Goal: Task Accomplishment & Management: Manage account settings

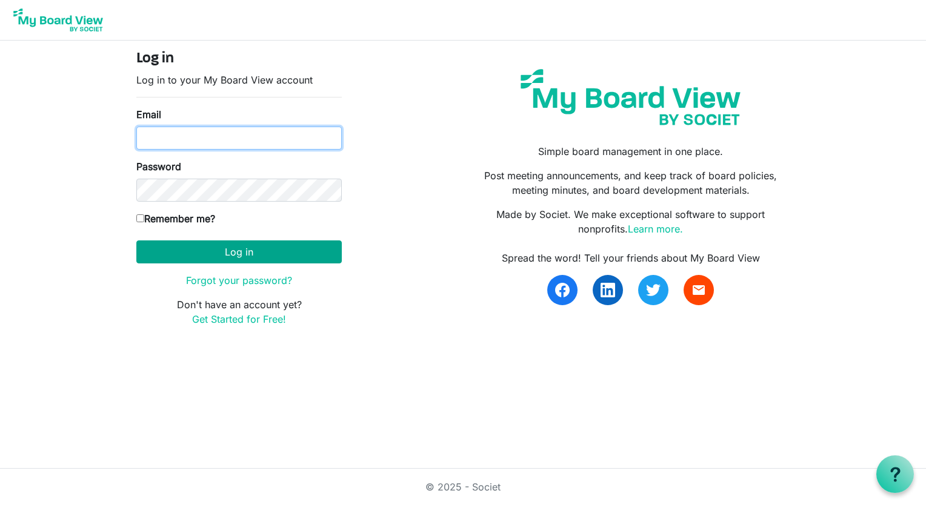
type input "[EMAIL_ADDRESS][DOMAIN_NAME]"
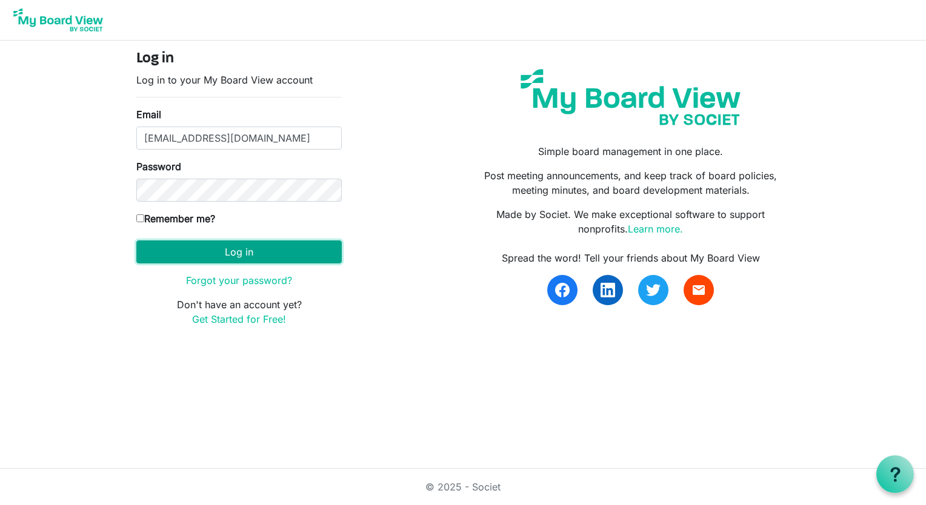
click at [235, 251] on button "Log in" at bounding box center [238, 252] width 205 height 23
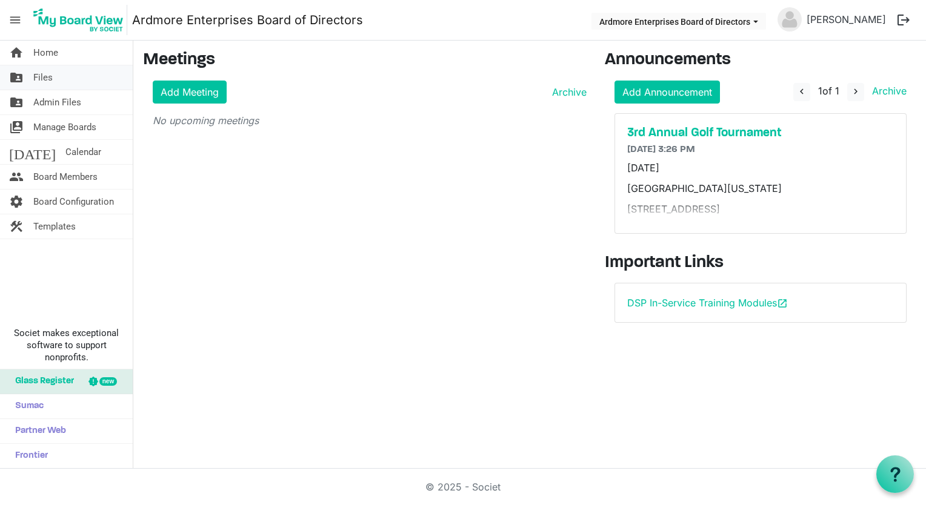
click at [33, 76] on span "Files" at bounding box center [42, 77] width 19 height 24
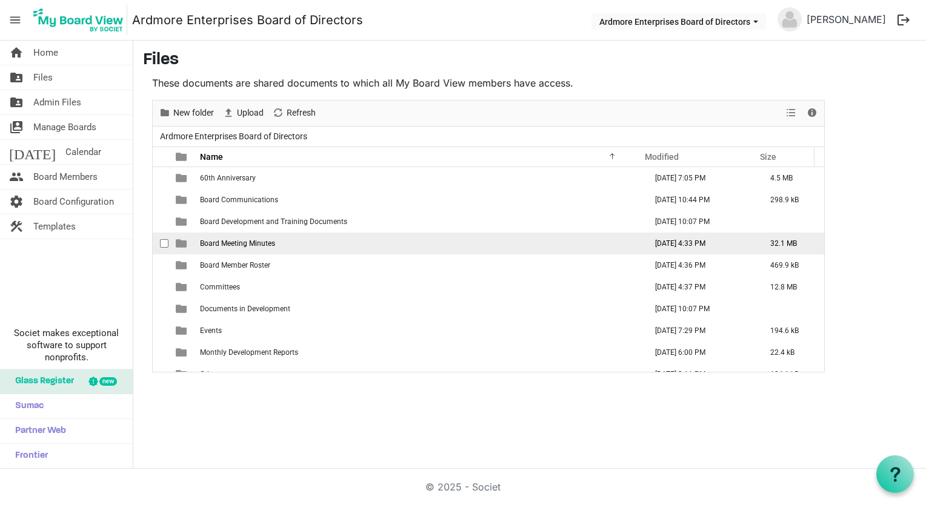
click at [250, 244] on span "Board Meeting Minutes" at bounding box center [237, 243] width 75 height 8
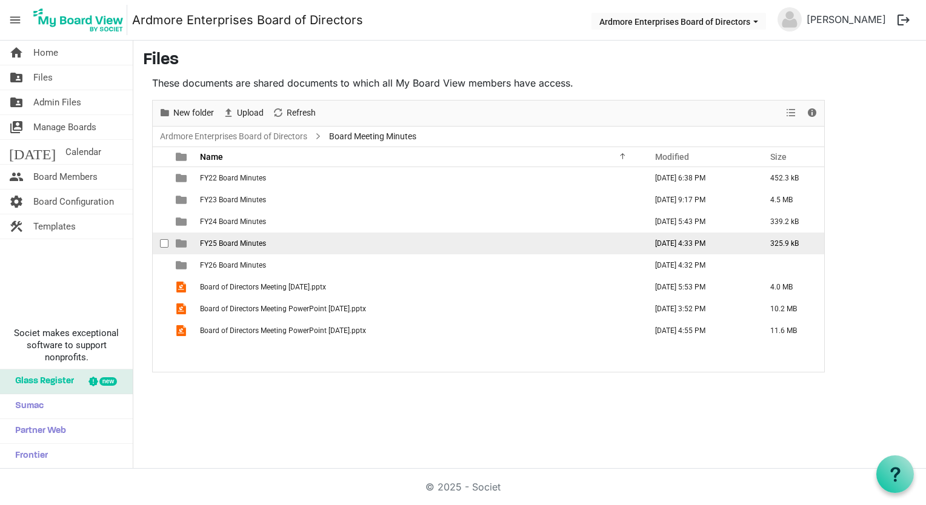
click at [227, 241] on span "FY25 Board Minutes" at bounding box center [233, 243] width 66 height 8
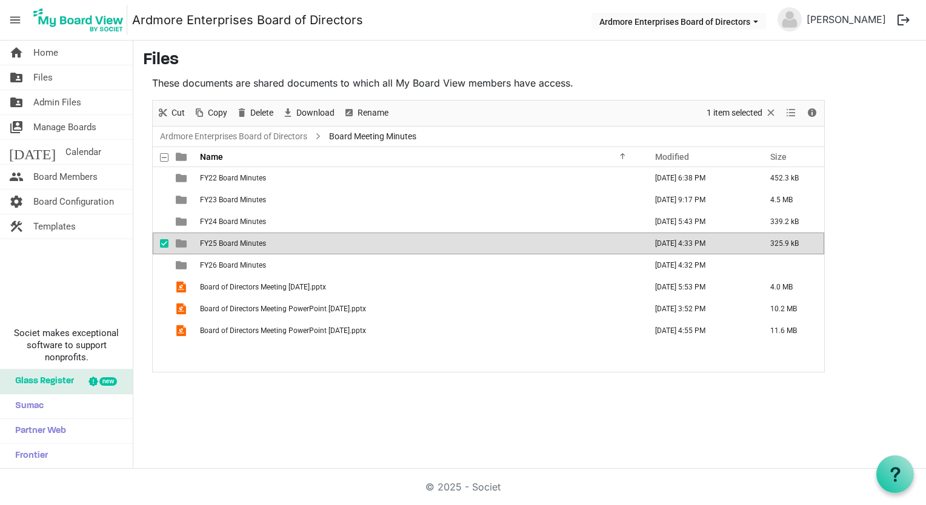
click at [227, 241] on span "FY25 Board Minutes" at bounding box center [233, 243] width 66 height 8
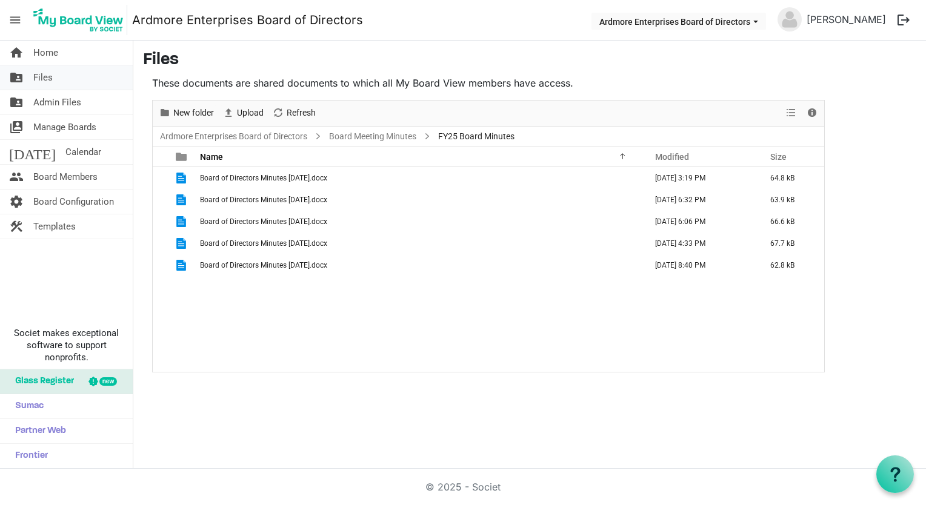
click at [45, 77] on span "Files" at bounding box center [42, 77] width 19 height 24
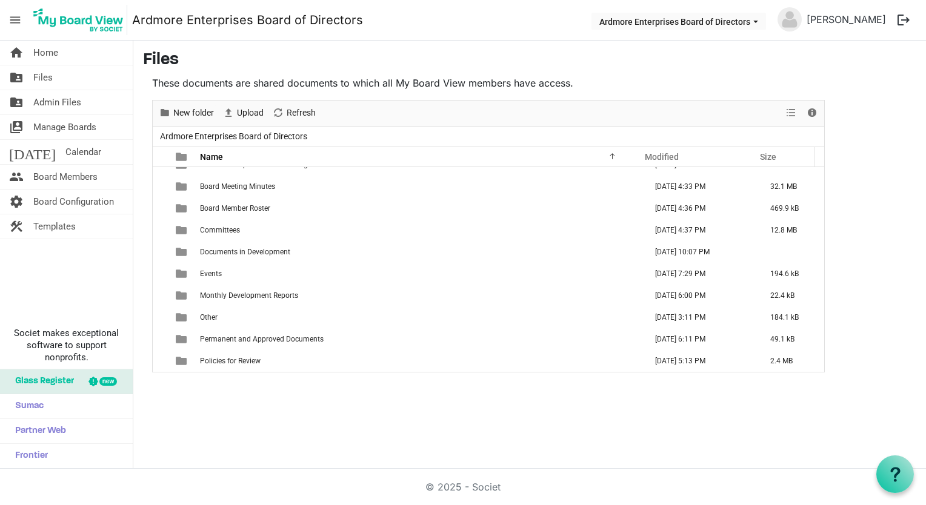
scroll to position [39, 0]
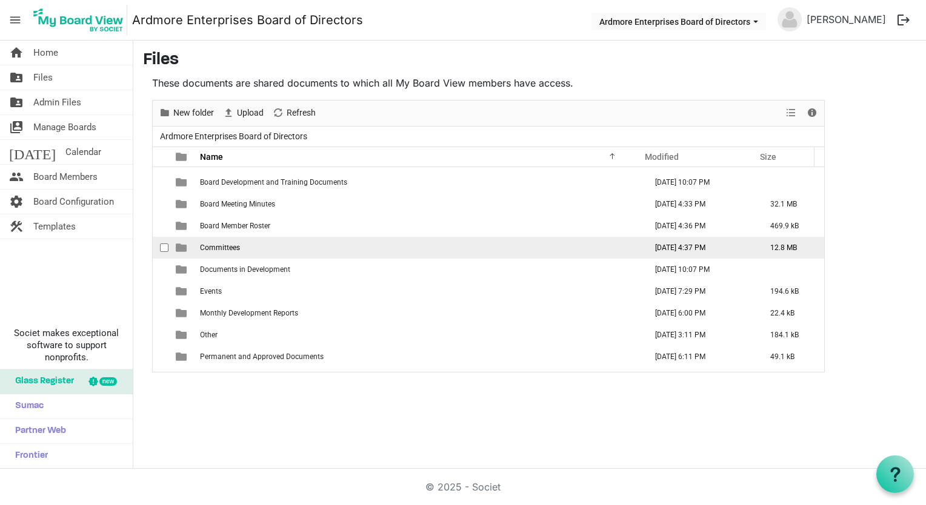
click at [227, 247] on span "Committees" at bounding box center [220, 248] width 40 height 8
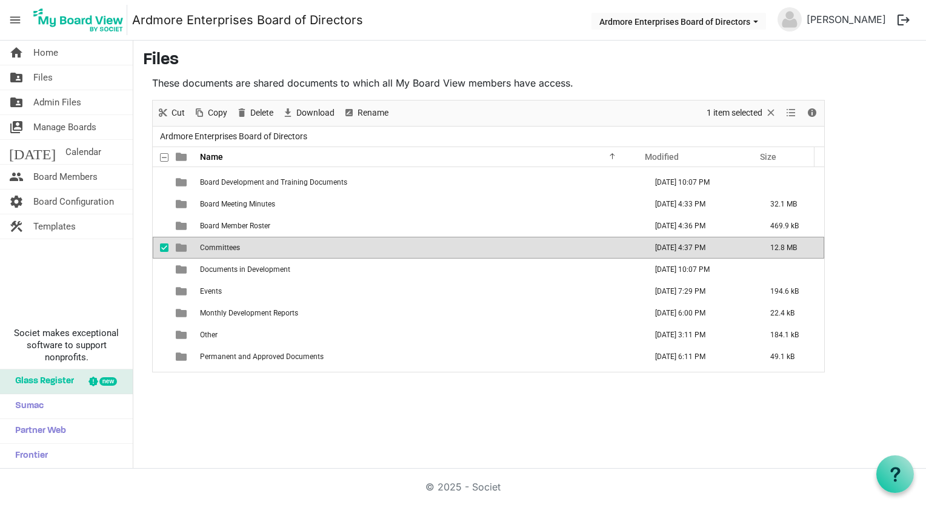
click at [226, 246] on span "Committees" at bounding box center [220, 248] width 40 height 8
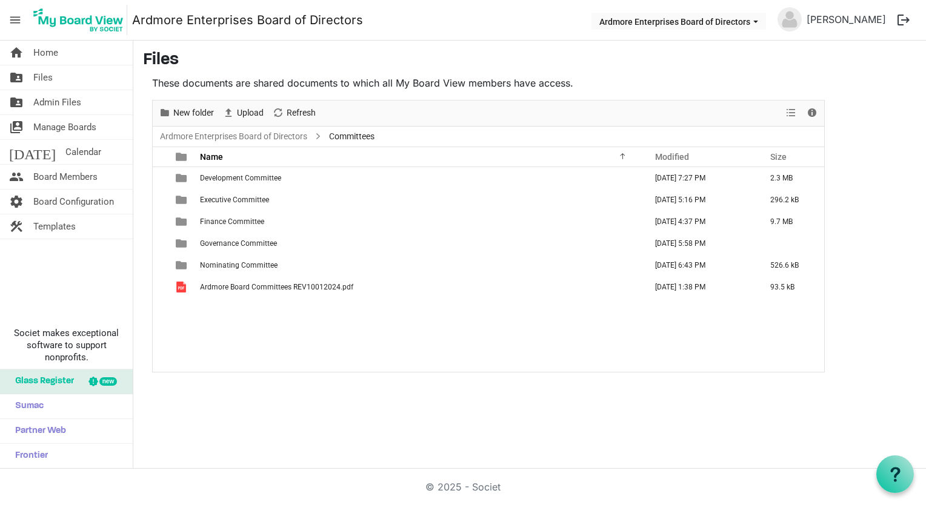
scroll to position [0, 0]
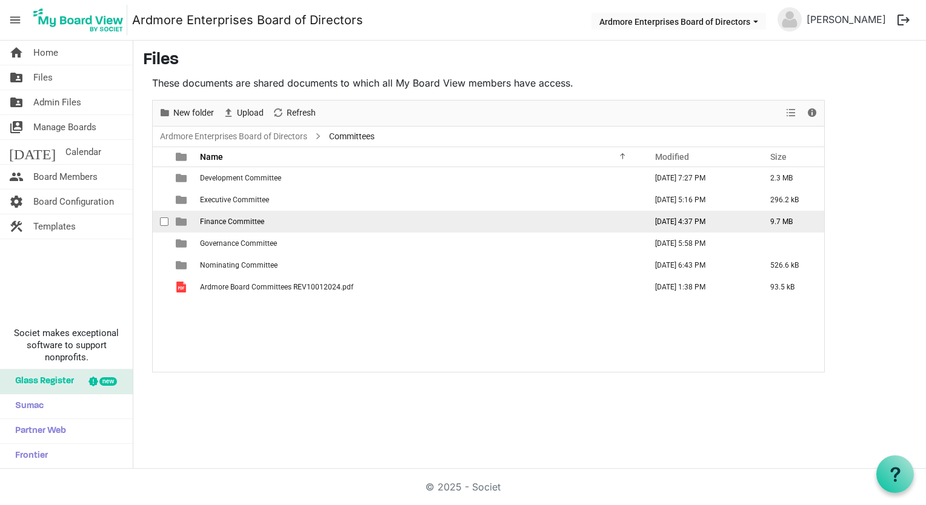
click at [242, 222] on span "Finance Committee" at bounding box center [232, 222] width 64 height 8
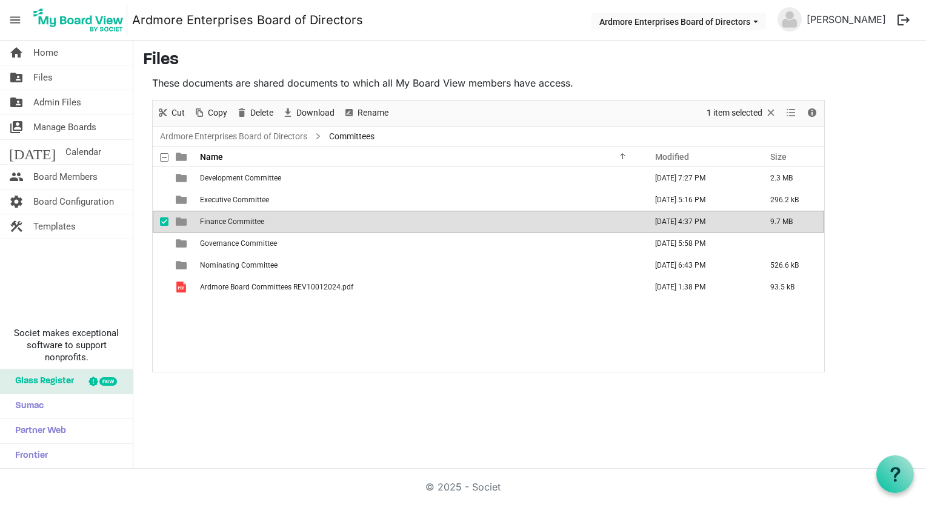
click at [242, 222] on span "Finance Committee" at bounding box center [232, 222] width 64 height 8
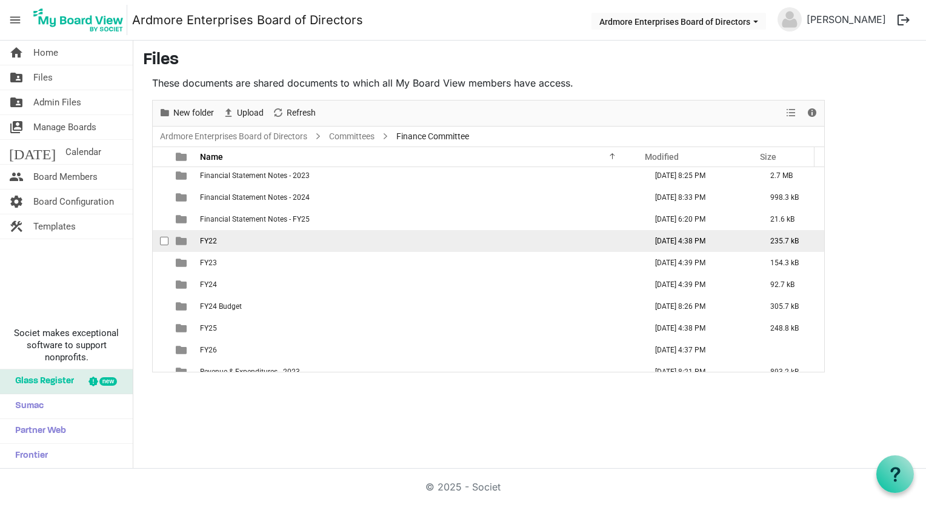
scroll to position [122, 0]
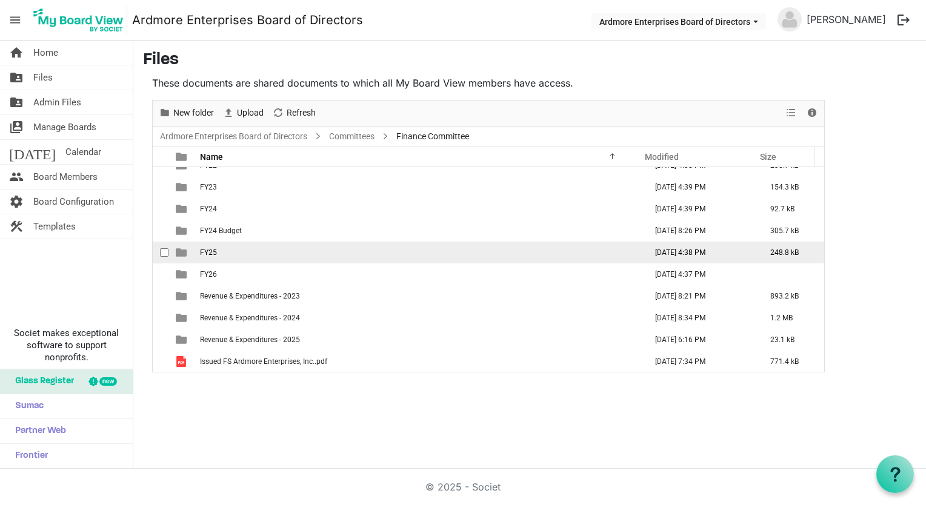
click at [213, 251] on span "FY25" at bounding box center [208, 252] width 17 height 8
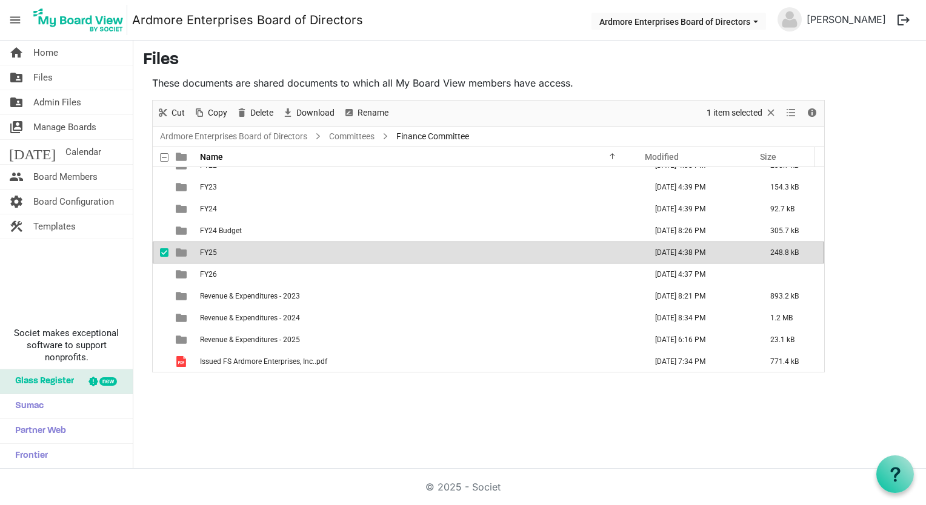
click at [213, 251] on span "FY25" at bounding box center [208, 252] width 17 height 8
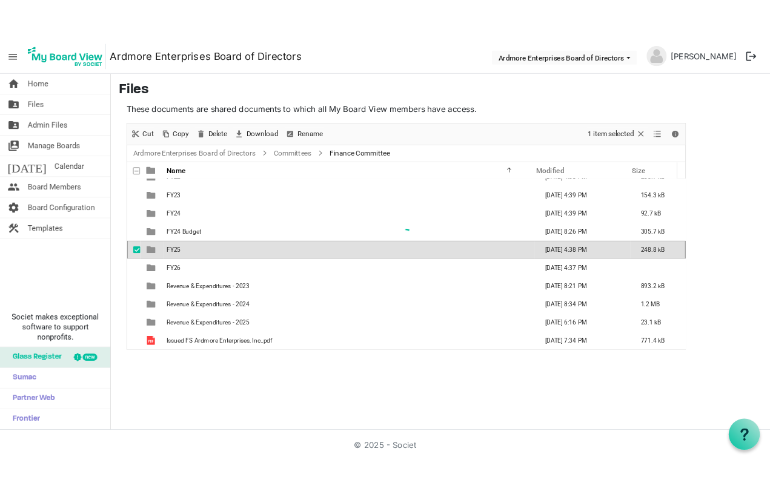
scroll to position [0, 0]
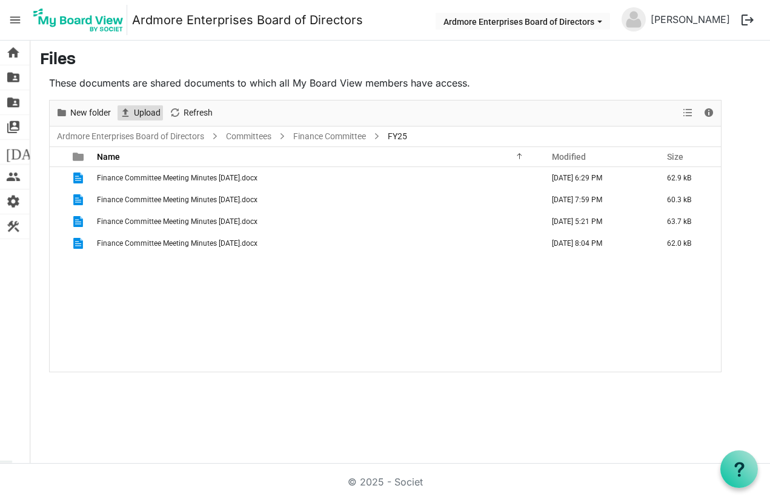
click at [142, 110] on span "Upload" at bounding box center [147, 112] width 29 height 15
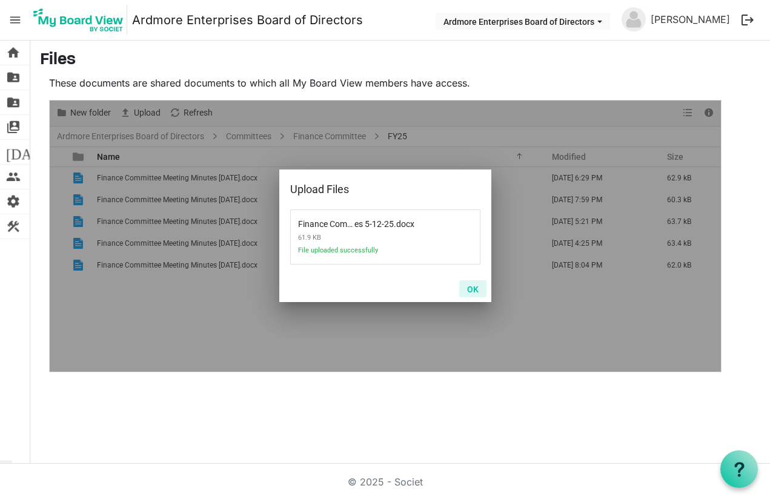
click at [473, 290] on button "OK" at bounding box center [472, 289] width 27 height 17
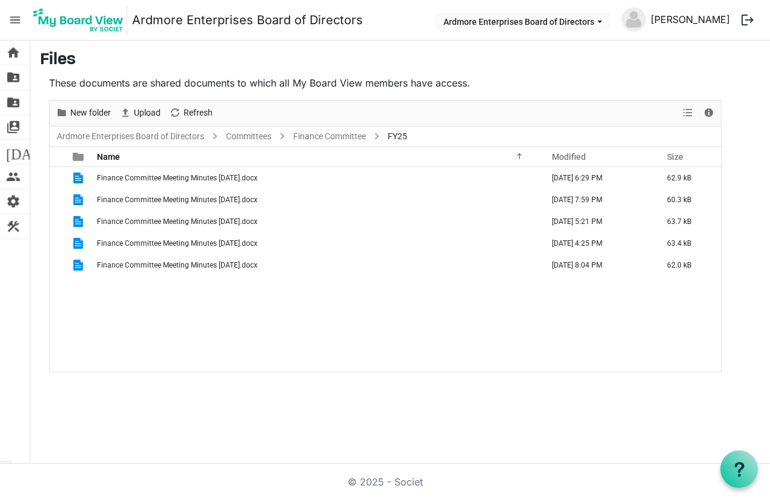
click at [721, 18] on link "Tammie Harris" at bounding box center [690, 19] width 89 height 24
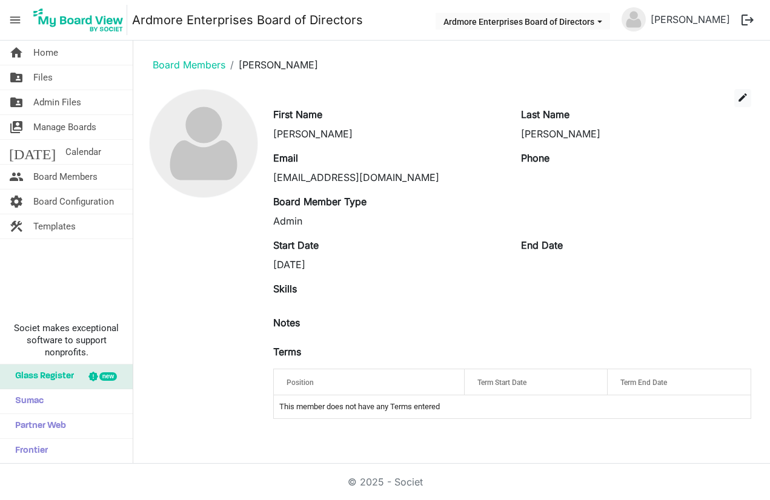
click at [747, 15] on button "logout" at bounding box center [747, 19] width 25 height 25
